Goal: Navigation & Orientation: Find specific page/section

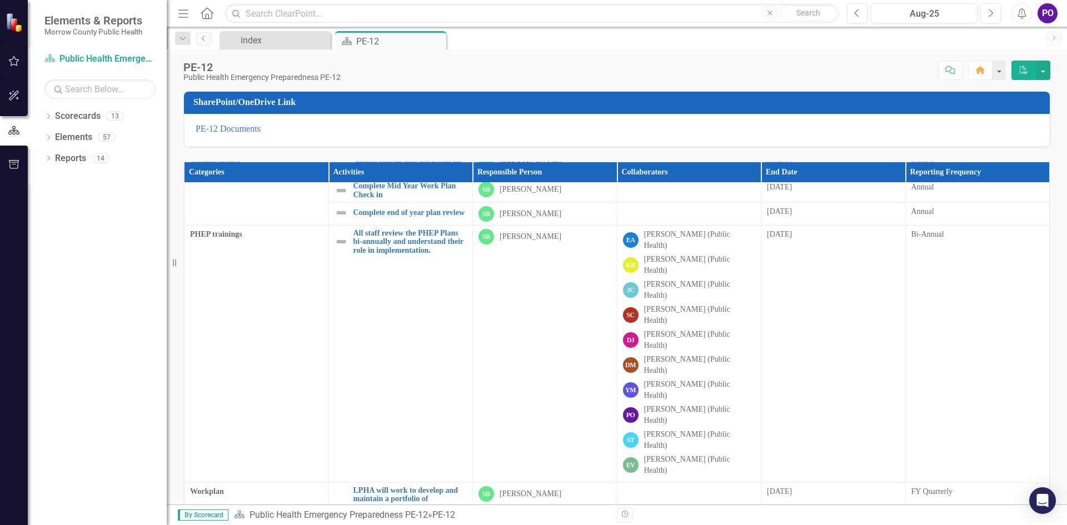
scroll to position [56, 0]
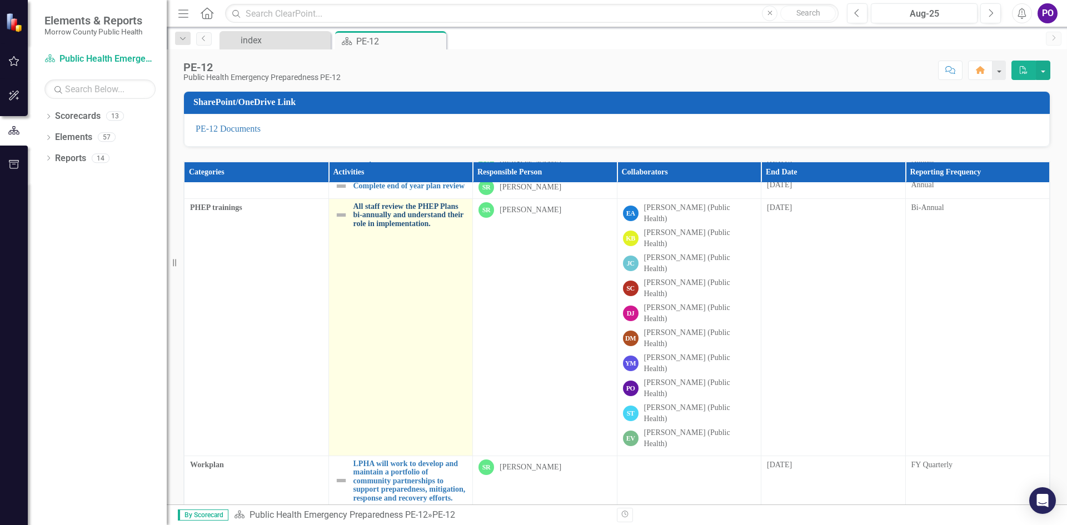
click at [384, 218] on link "All staff review the PHEP Plans bi-annually and understand their role in implem…" at bounding box center [411, 215] width 114 height 26
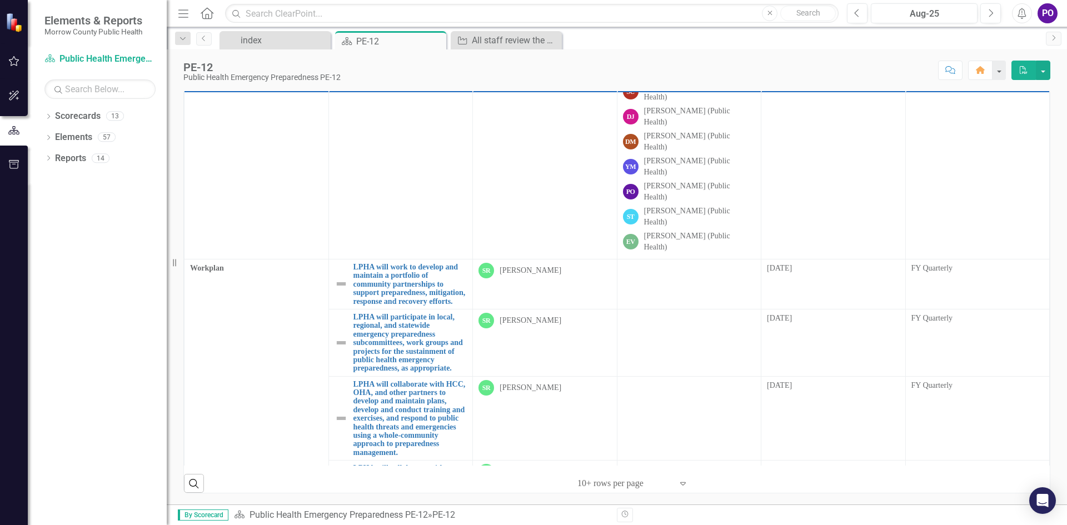
scroll to position [31, 0]
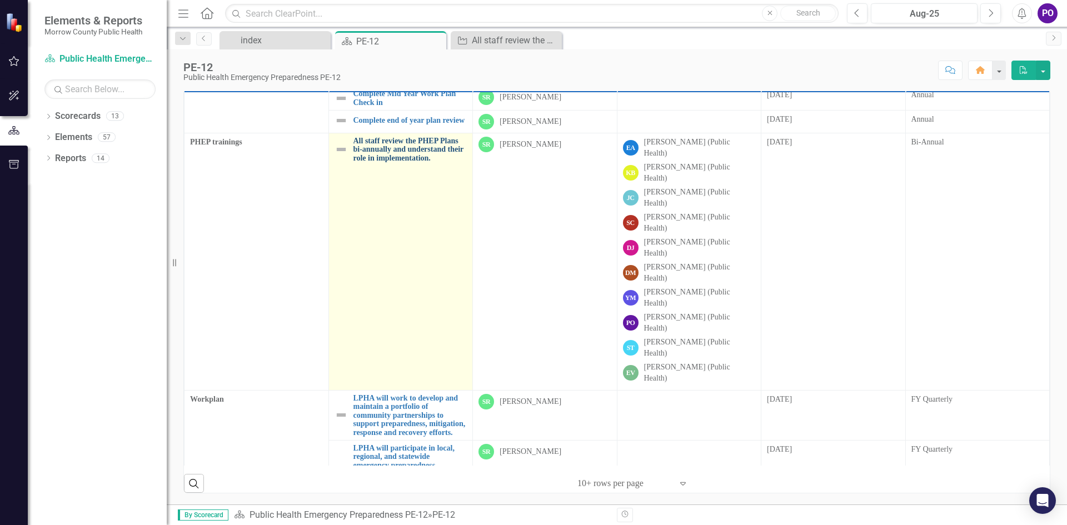
click at [402, 158] on link "All staff review the PHEP Plans bi-annually and understand their role in implem…" at bounding box center [411, 150] width 114 height 26
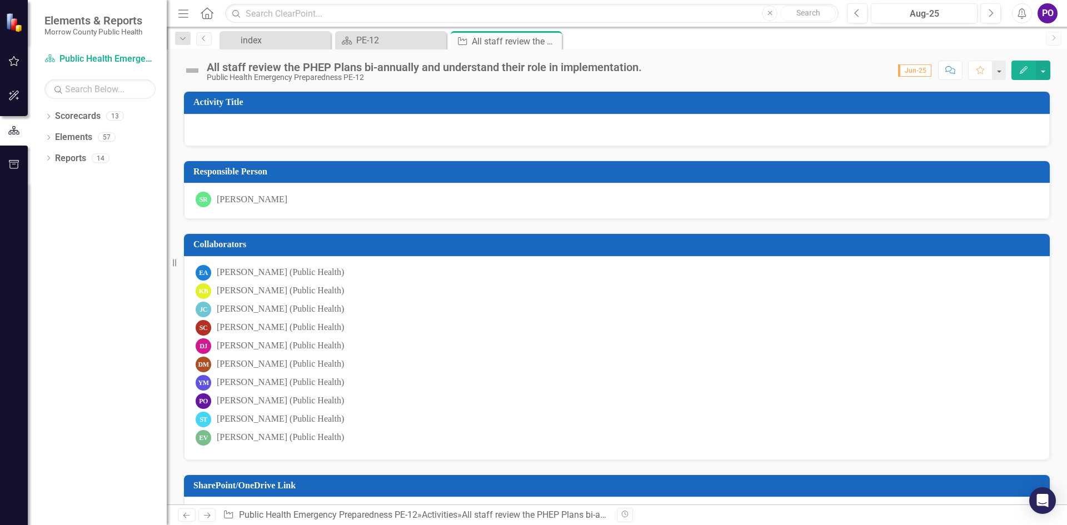
click at [226, 398] on div "[PERSON_NAME] (Public Health)" at bounding box center [280, 401] width 127 height 13
click at [424, 39] on div "PE-12" at bounding box center [392, 40] width 73 height 14
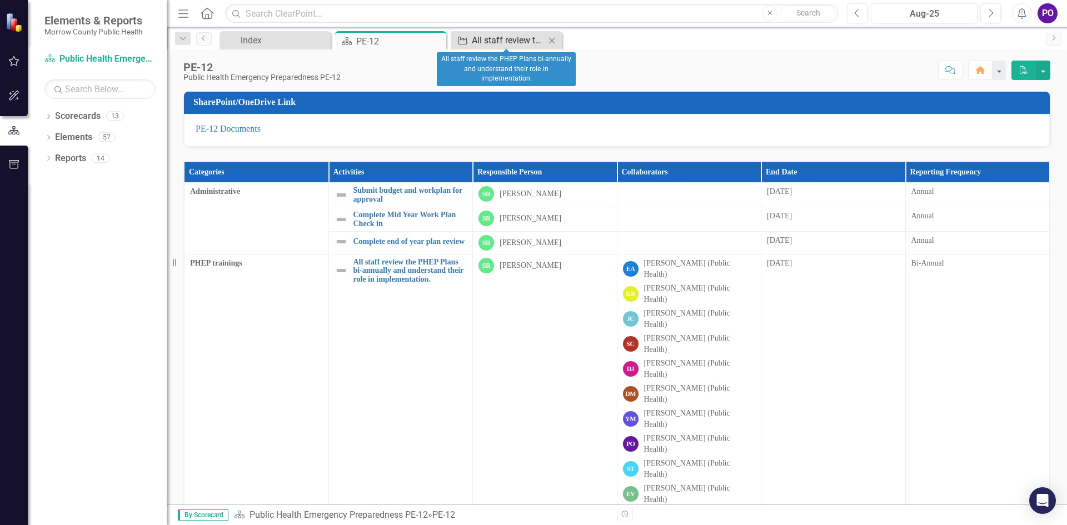
click at [528, 44] on div "All staff review the PHEP Plans bi-annually and understand their role in implem…" at bounding box center [508, 40] width 73 height 14
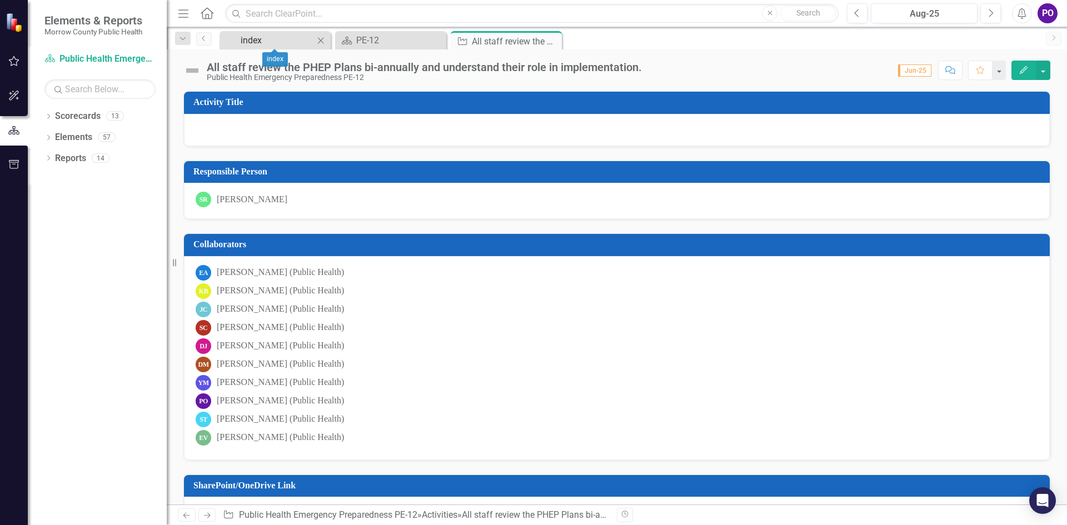
click at [250, 38] on div "index" at bounding box center [277, 40] width 73 height 14
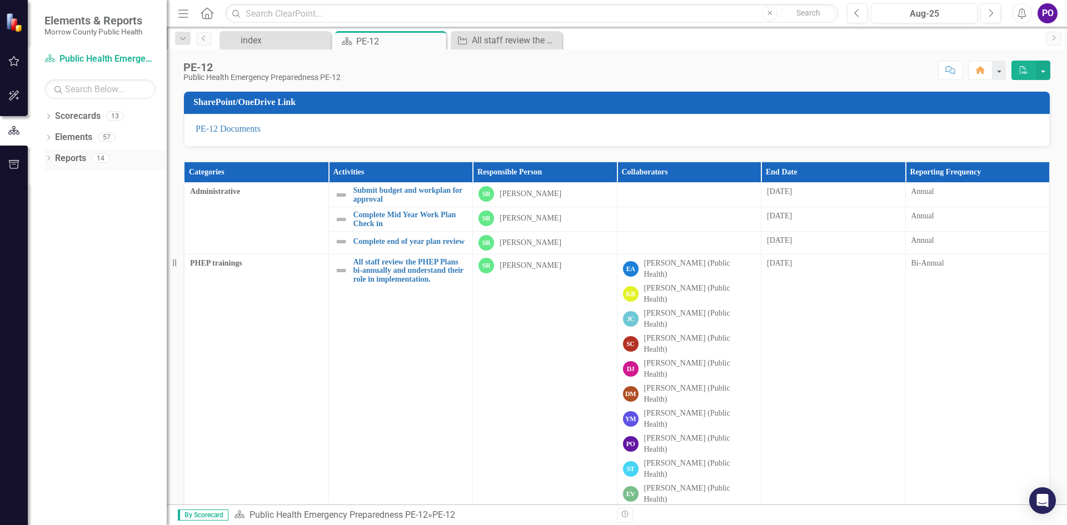
click at [91, 160] on div "Reports 14" at bounding box center [111, 160] width 112 height 21
click at [22, 20] on img at bounding box center [15, 22] width 19 height 19
click at [211, 13] on icon "Home" at bounding box center [207, 13] width 14 height 12
